Goal: Transaction & Acquisition: Purchase product/service

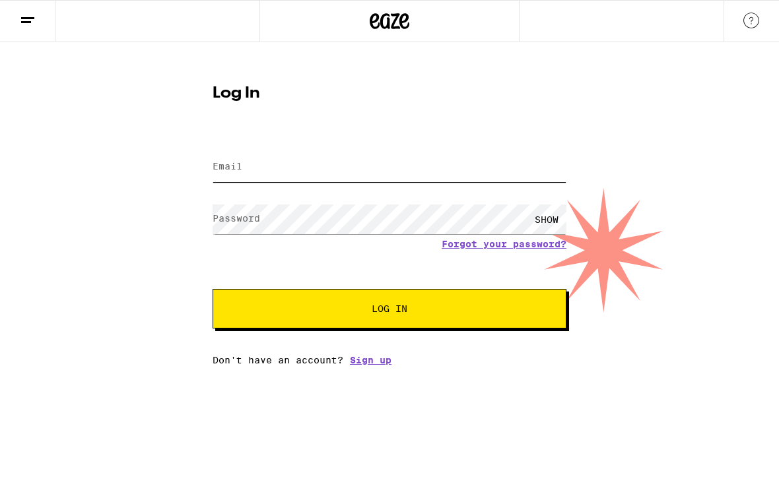
type input "[EMAIL_ADDRESS][DOMAIN_NAME]"
click at [389, 311] on button "Log In" at bounding box center [390, 309] width 354 height 40
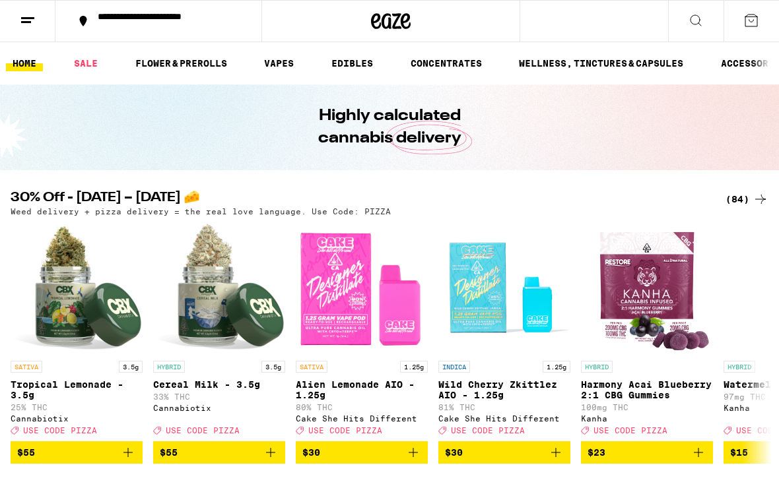
click at [740, 204] on div "(84)" at bounding box center [746, 199] width 43 height 16
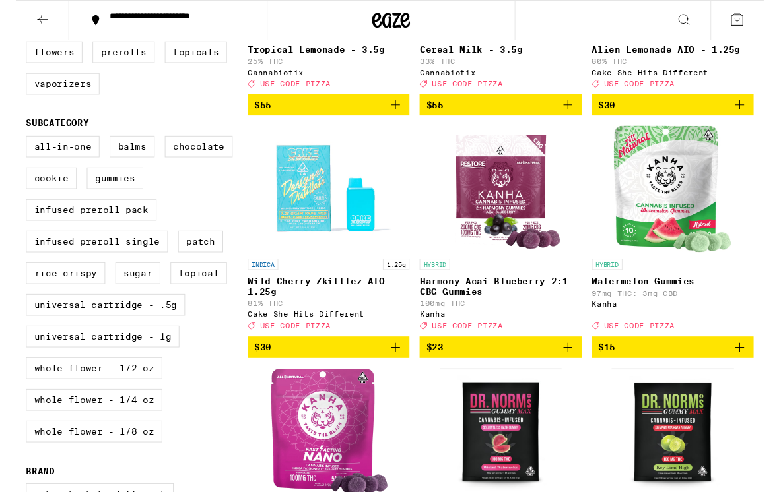
scroll to position [312, 0]
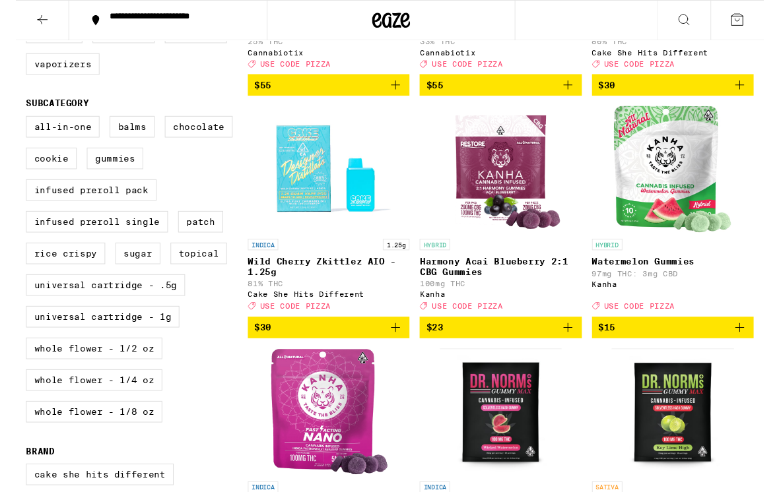
click at [38, 341] on label "Universal Cartridge - 1g" at bounding box center [91, 330] width 160 height 22
click at [14, 123] on input "Universal Cartridge - 1g" at bounding box center [13, 123] width 1 height 1
checkbox input "true"
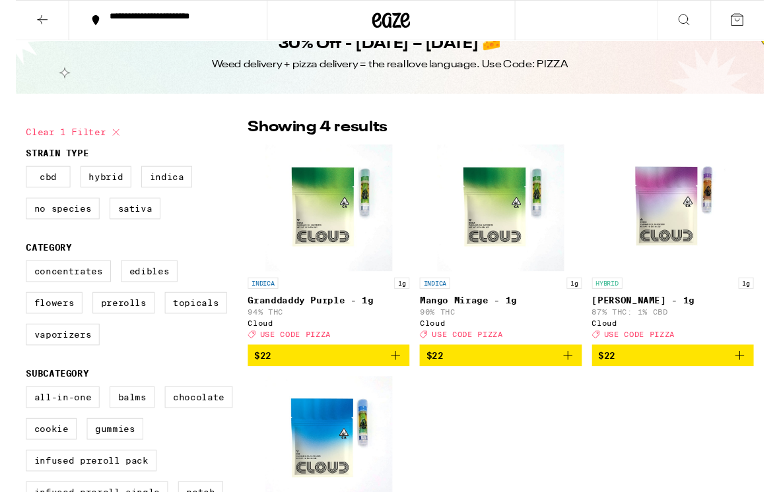
scroll to position [24, 0]
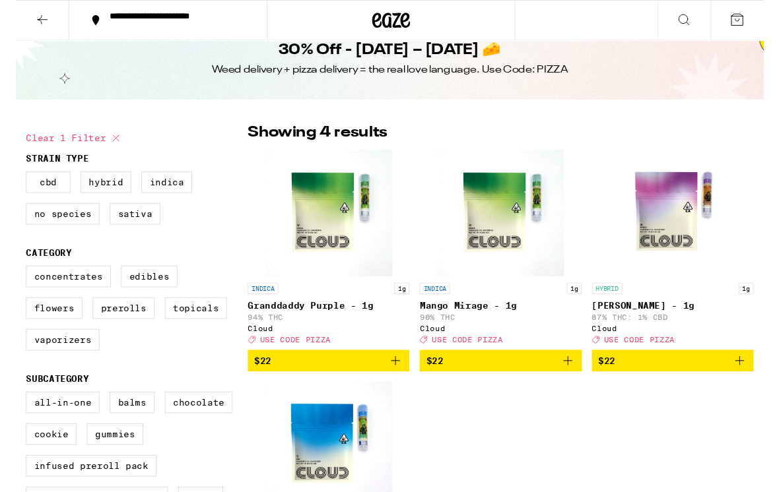
click at [397, 384] on icon "Add to bag" at bounding box center [395, 376] width 16 height 16
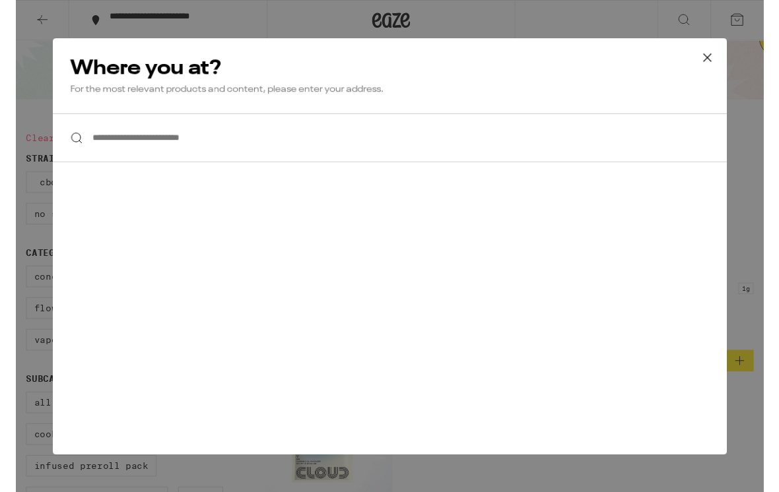
click at [623, 140] on input "**********" at bounding box center [389, 143] width 702 height 51
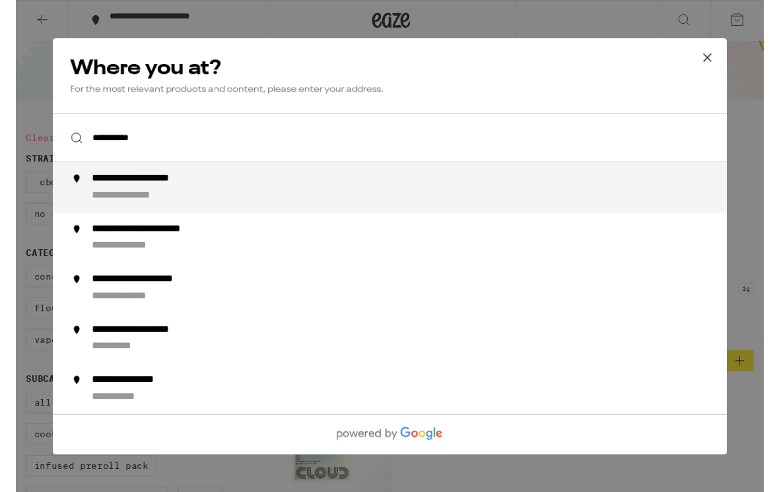
click at [151, 201] on div "**********" at bounding box center [130, 204] width 102 height 14
type input "**********"
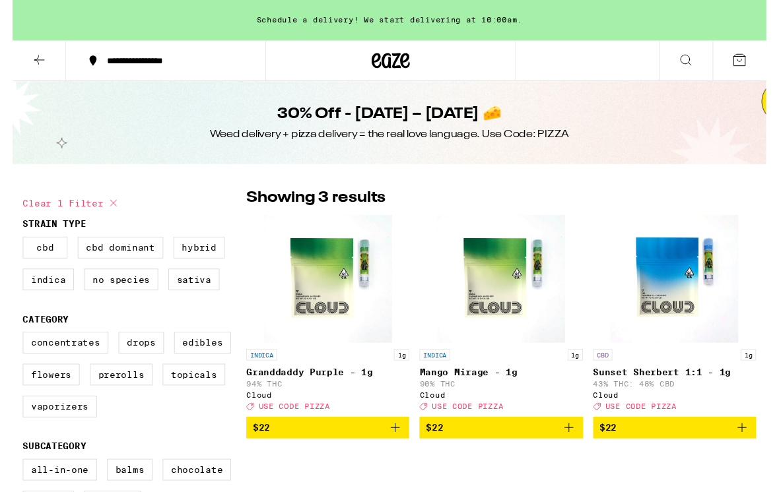
scroll to position [5, 0]
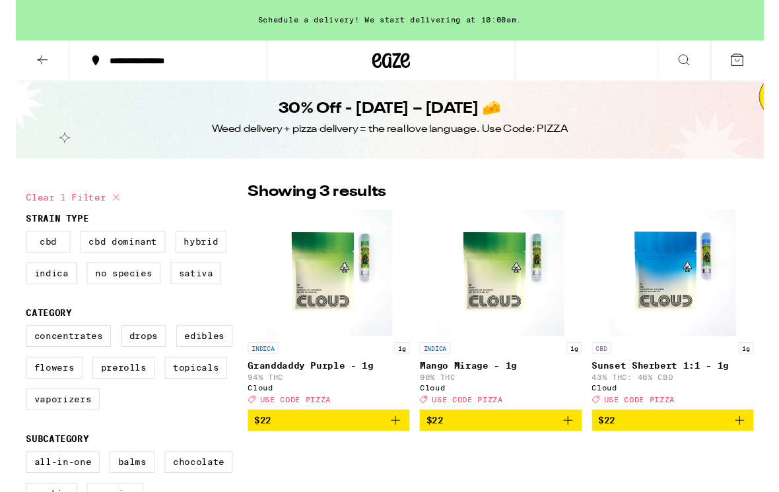
click at [401, 446] on icon "Add to bag" at bounding box center [395, 438] width 16 height 16
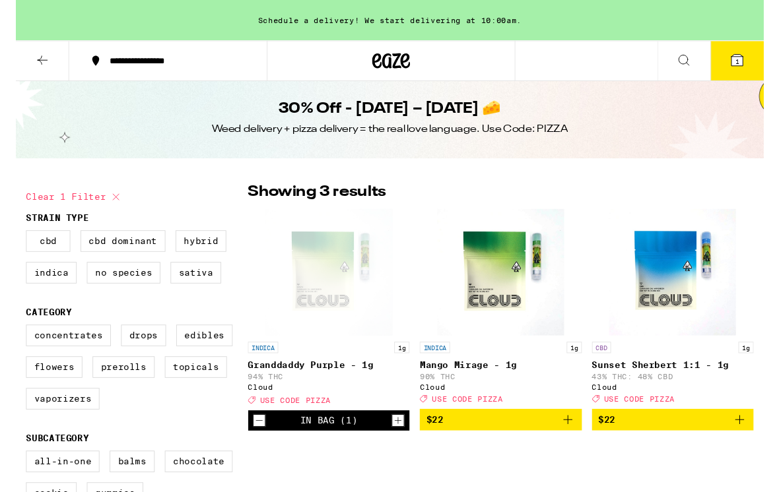
click at [28, 65] on icon at bounding box center [28, 63] width 16 height 16
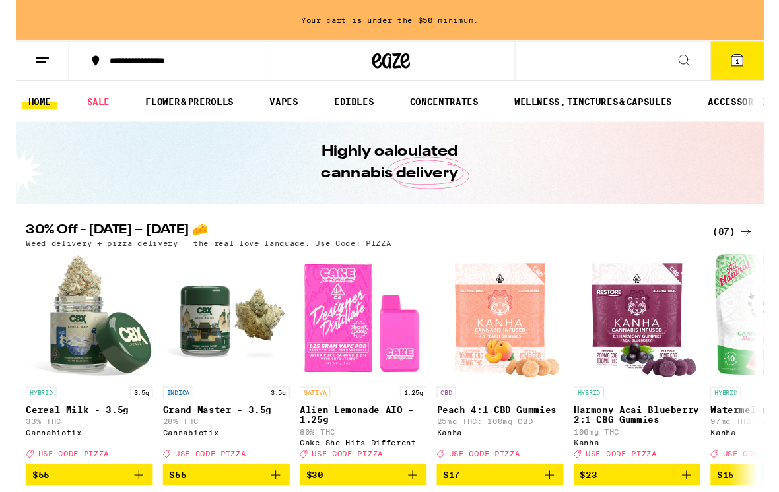
click at [280, 106] on link "VAPES" at bounding box center [278, 106] width 43 height 16
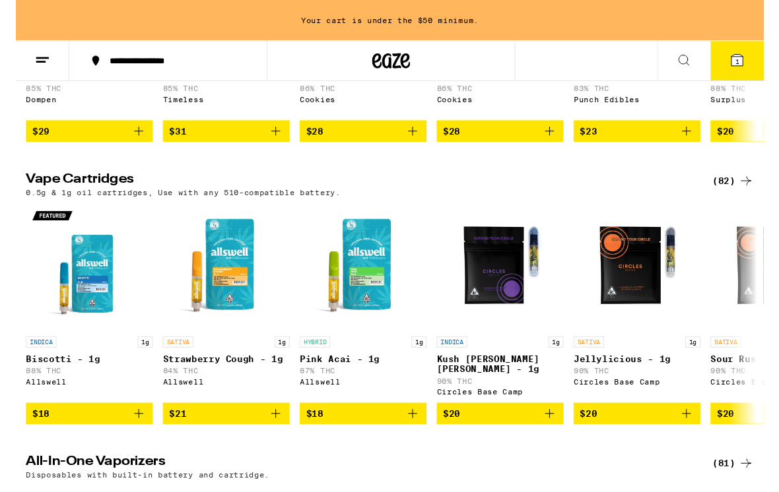
scroll to position [354, 0]
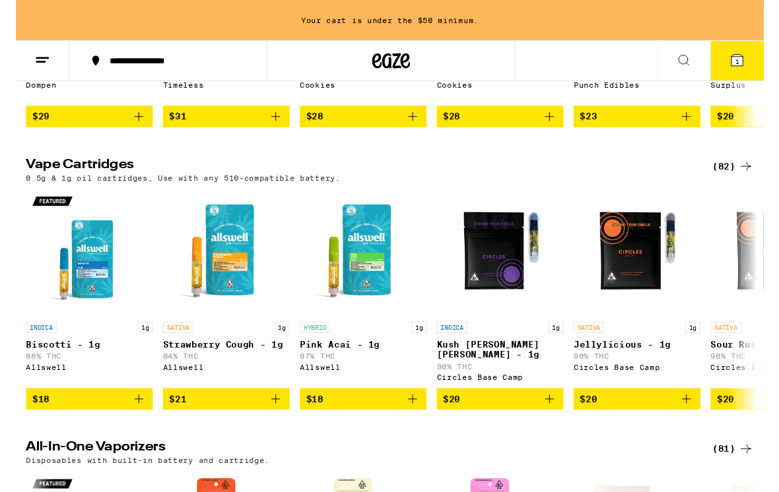
click at [747, 182] on div "(82)" at bounding box center [746, 174] width 43 height 16
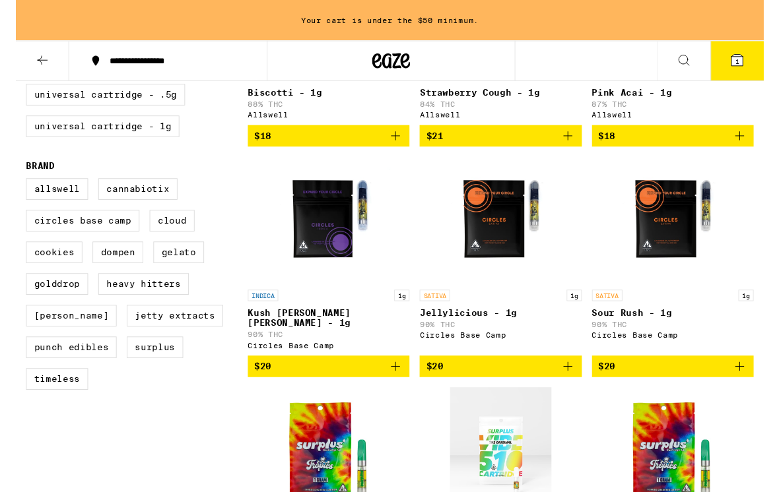
scroll to position [323, 0]
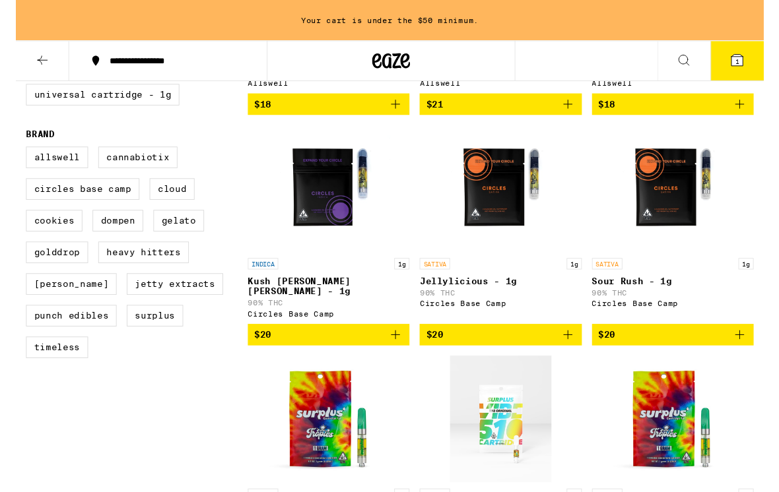
click at [34, 110] on label "Universal Cartridge - 1g" at bounding box center [91, 98] width 160 height 22
click at [14, 24] on input "Universal Cartridge - 1g" at bounding box center [13, 23] width 1 height 1
checkbox input "true"
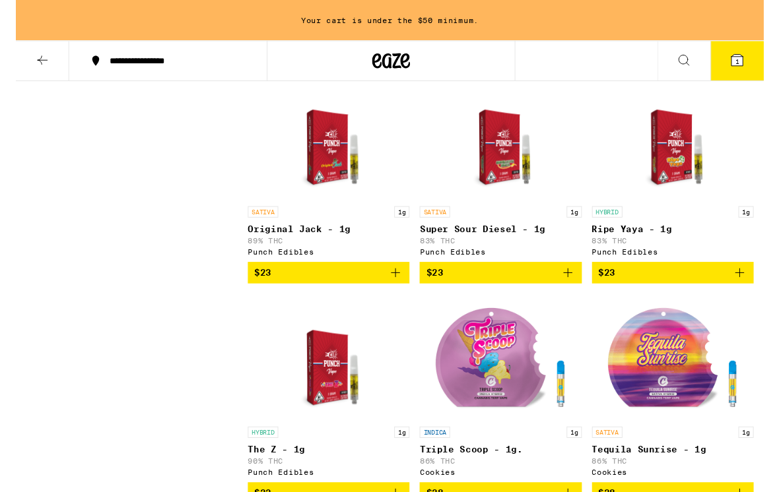
scroll to position [1360, 0]
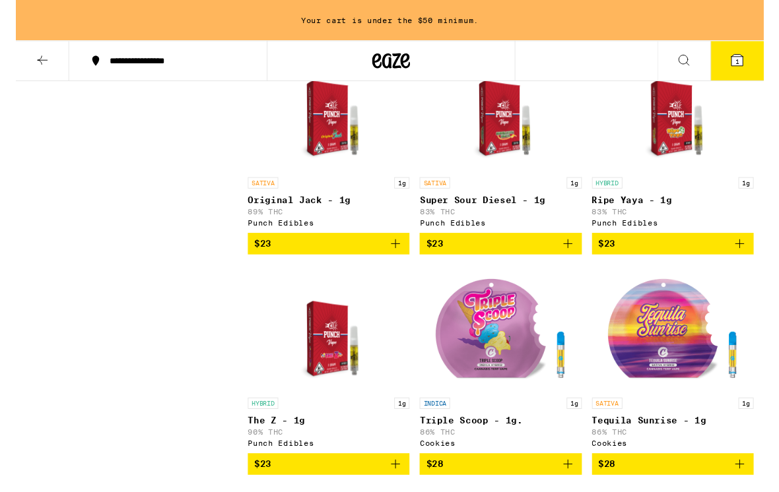
click at [392, 262] on icon "Add to bag" at bounding box center [395, 254] width 16 height 16
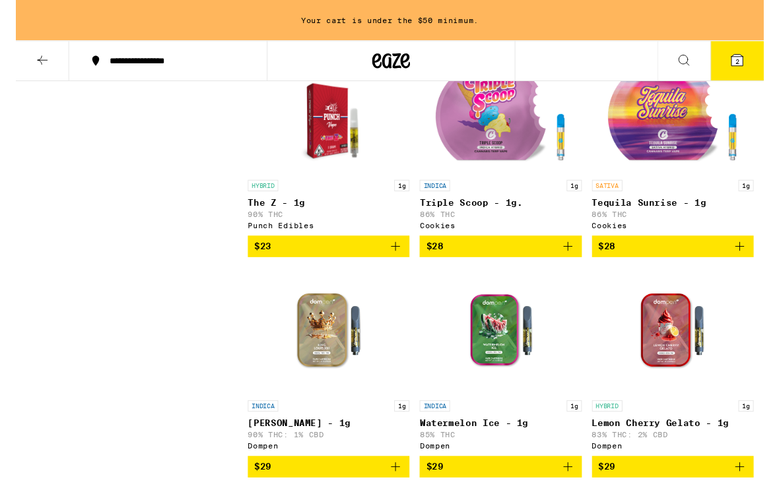
scroll to position [1587, 0]
click at [755, 265] on icon "Add to bag" at bounding box center [754, 258] width 16 height 16
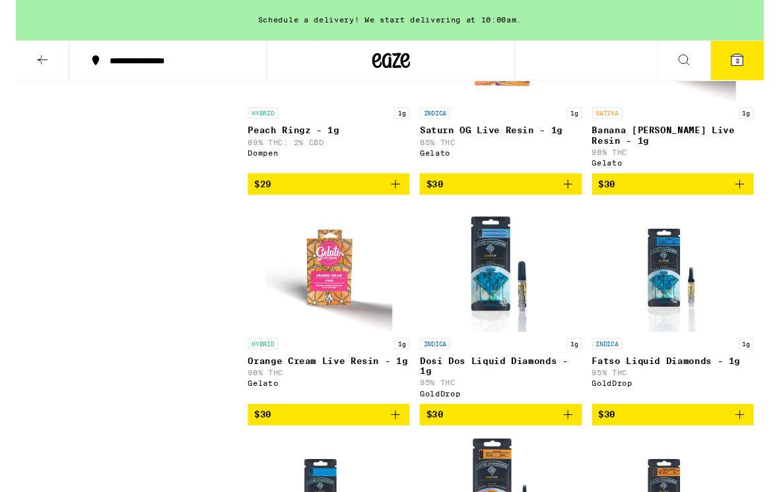
scroll to position [2145, 0]
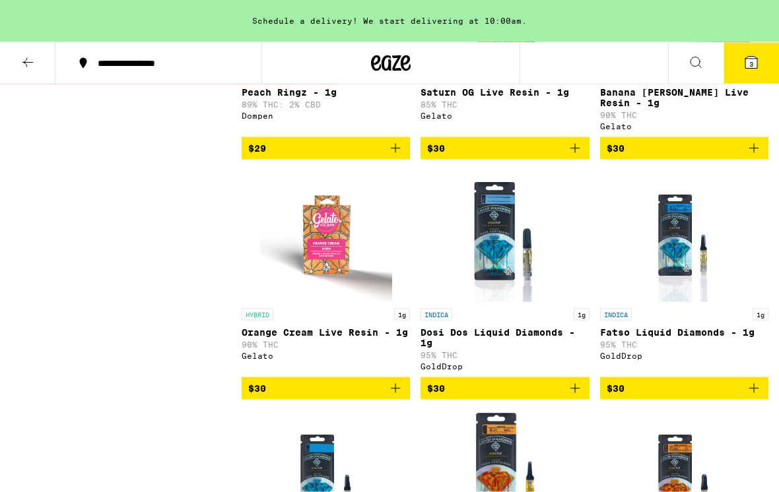
click at [757, 156] on icon "Add to bag" at bounding box center [754, 149] width 16 height 16
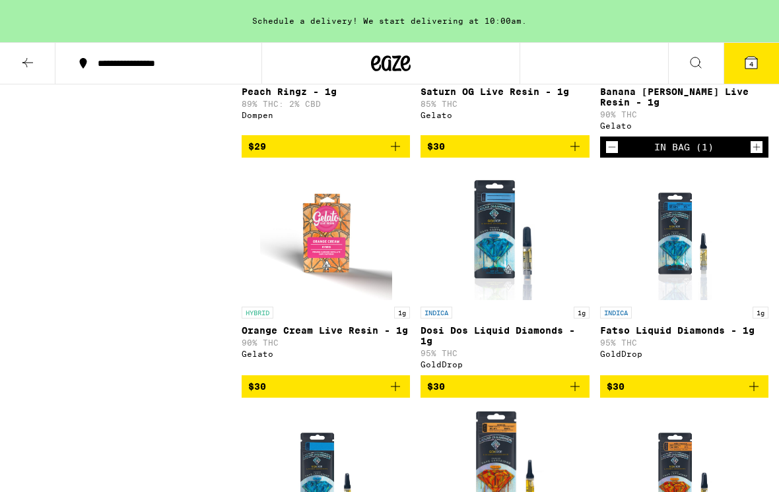
click at [760, 69] on button "4" at bounding box center [750, 63] width 55 height 41
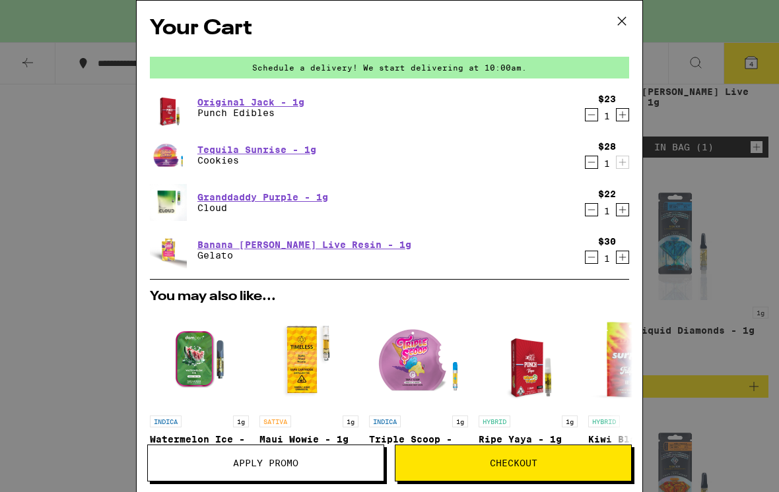
click at [590, 214] on icon "Decrement" at bounding box center [592, 210] width 12 height 16
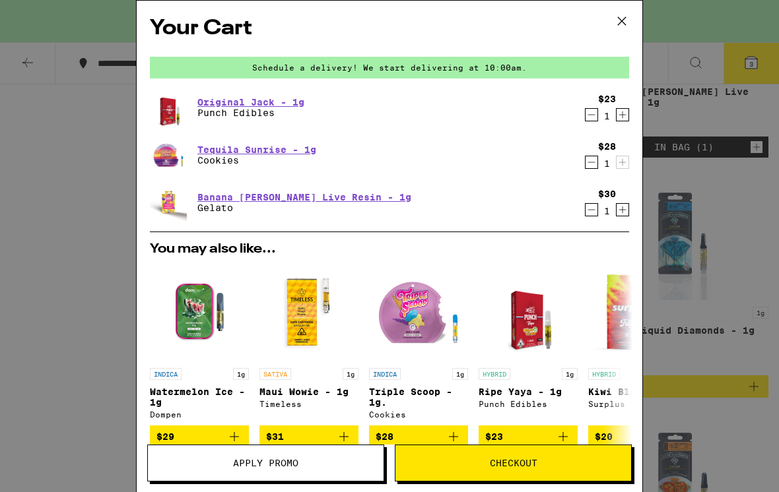
click at [536, 456] on button "Checkout" at bounding box center [513, 463] width 237 height 37
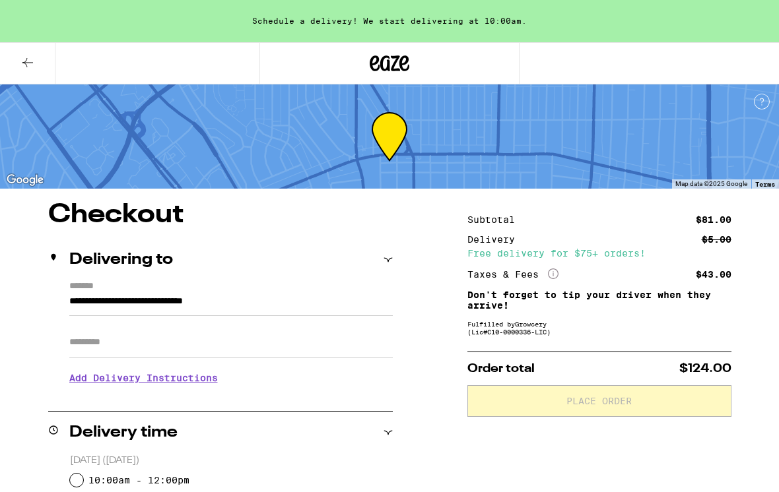
click at [327, 355] on input "Apt/Suite" at bounding box center [230, 343] width 323 height 32
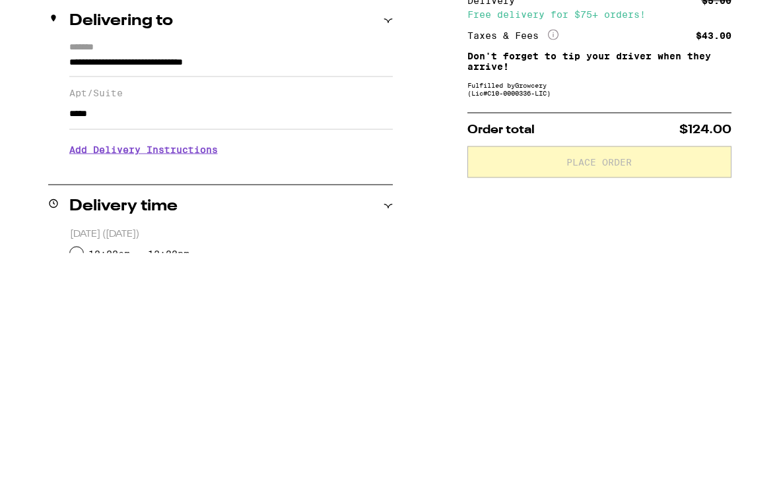
scroll to position [240, 0]
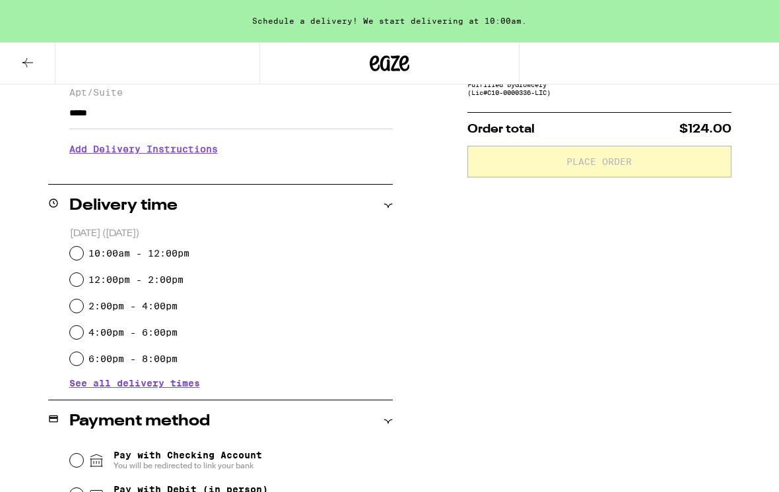
type input "*****"
click at [79, 259] on input "10:00am - 12:00pm" at bounding box center [76, 253] width 13 height 13
radio input "true"
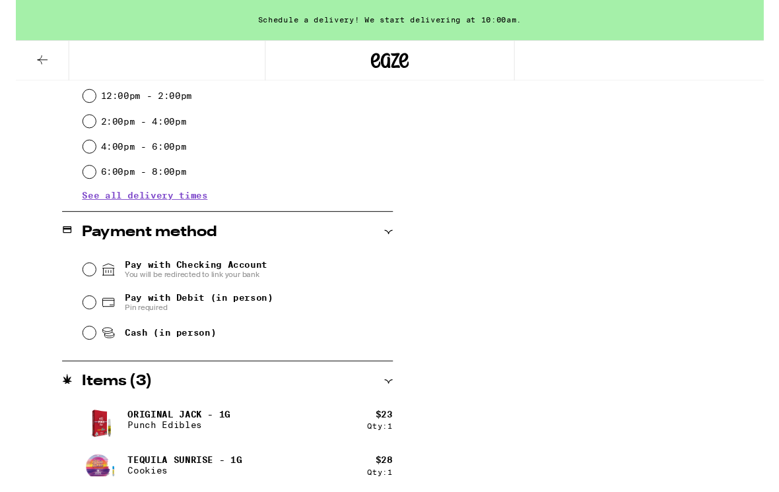
click at [79, 316] on input "Pay with Debit (in person) Pin required" at bounding box center [76, 315] width 13 height 13
radio input "true"
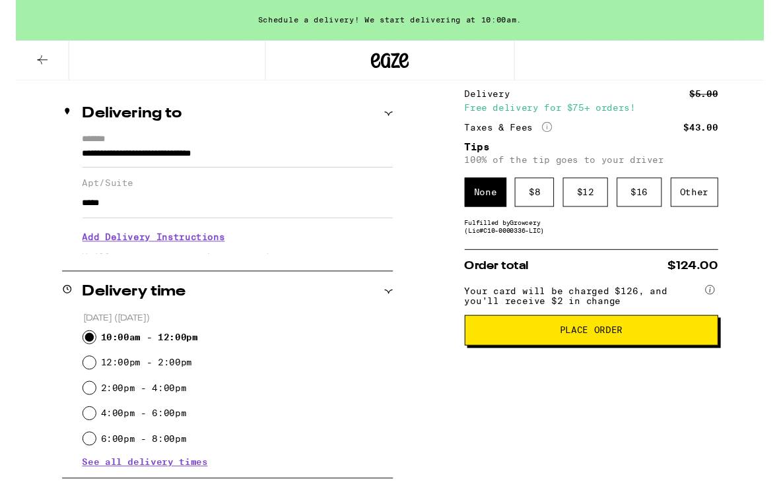
click at [717, 360] on button "Place Order" at bounding box center [599, 345] width 264 height 32
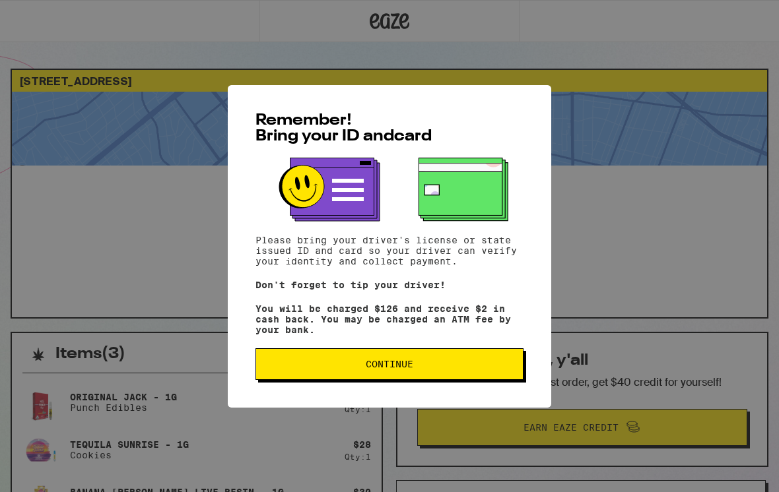
click at [498, 379] on button "Continue" at bounding box center [389, 365] width 268 height 32
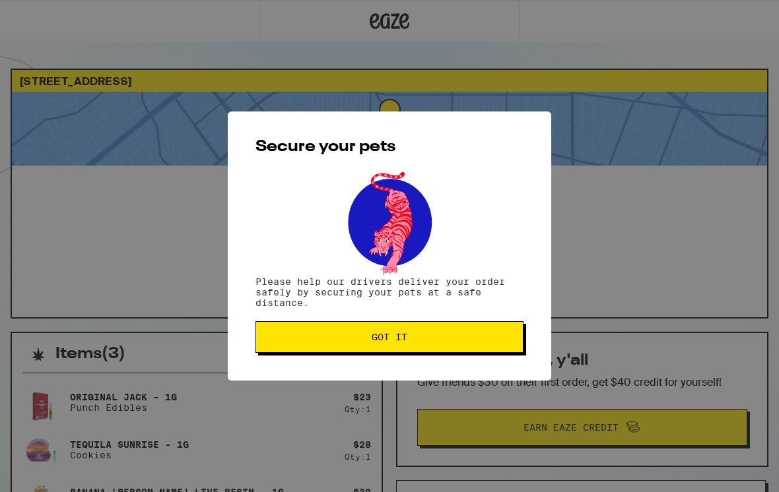
click at [503, 353] on button "Got it" at bounding box center [389, 337] width 268 height 32
